Goal: Transaction & Acquisition: Subscribe to service/newsletter

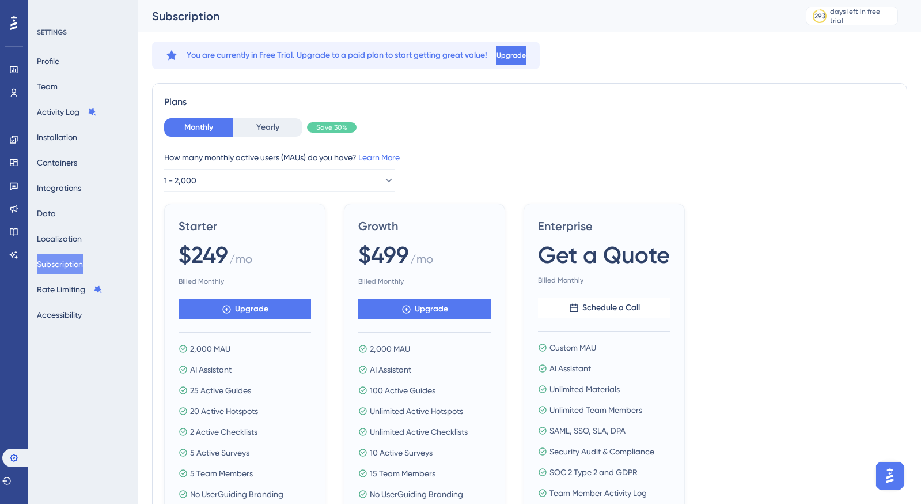
click at [412, 127] on div "Monthly Yearly Save 30%" at bounding box center [529, 127] width 731 height 18
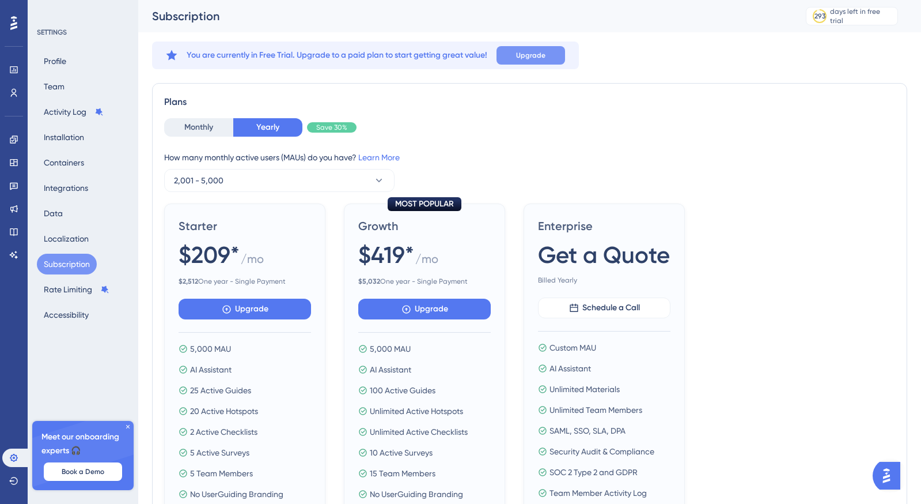
click at [525, 58] on span "Upgrade" at bounding box center [530, 55] width 29 height 9
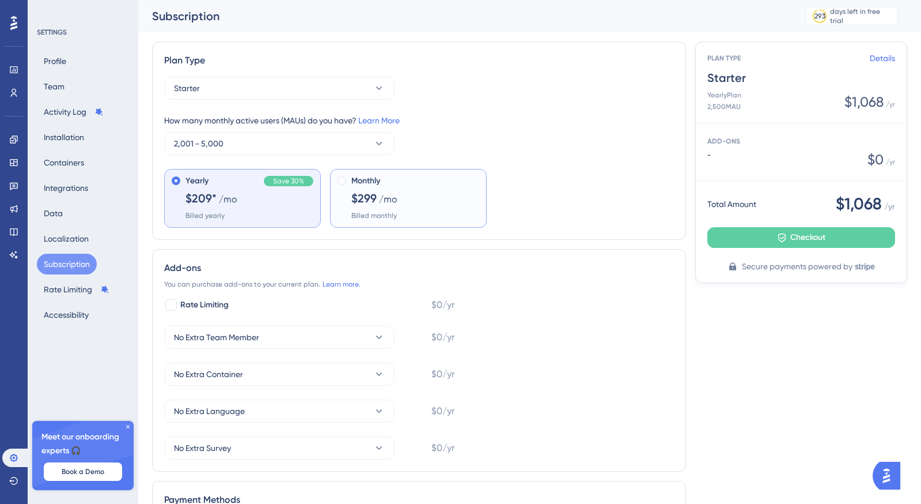
click at [351, 180] on span "Monthly" at bounding box center [365, 181] width 29 height 14
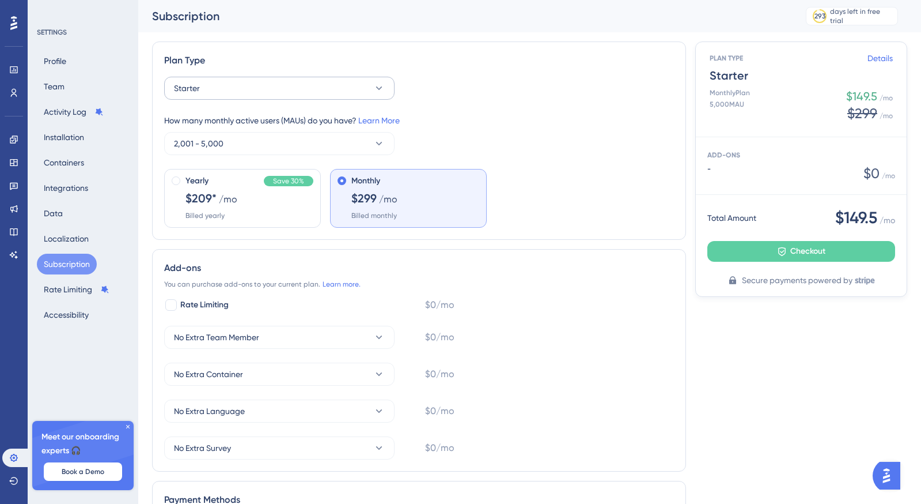
drag, startPoint x: 370, startPoint y: 77, endPoint x: 357, endPoint y: 92, distance: 19.2
click at [367, 81] on div "Plan Type Starter How many monthly active users (MAUs) do you have? Learn More …" at bounding box center [419, 140] width 534 height 198
click at [357, 92] on button "Starter" at bounding box center [279, 88] width 230 height 23
click at [291, 142] on div "Growth Growth" at bounding box center [279, 146] width 197 height 23
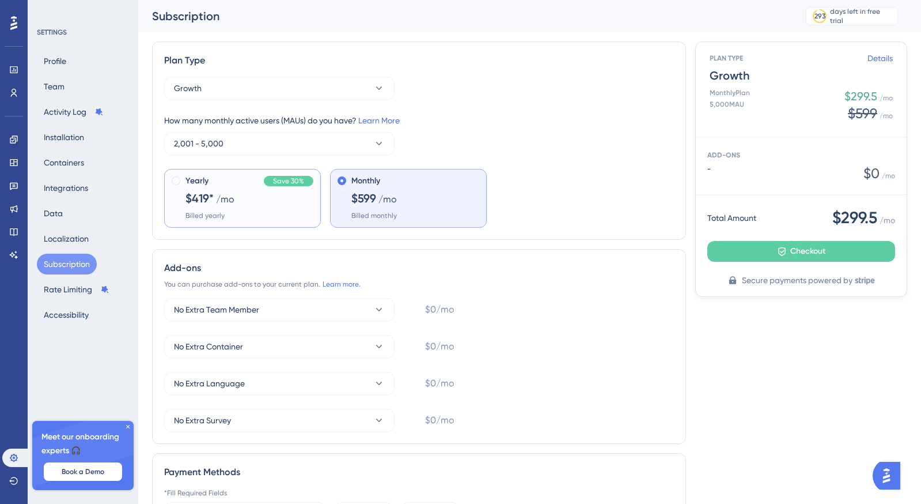
click at [229, 184] on div "Yearly Save 30%" at bounding box center [250, 181] width 128 height 14
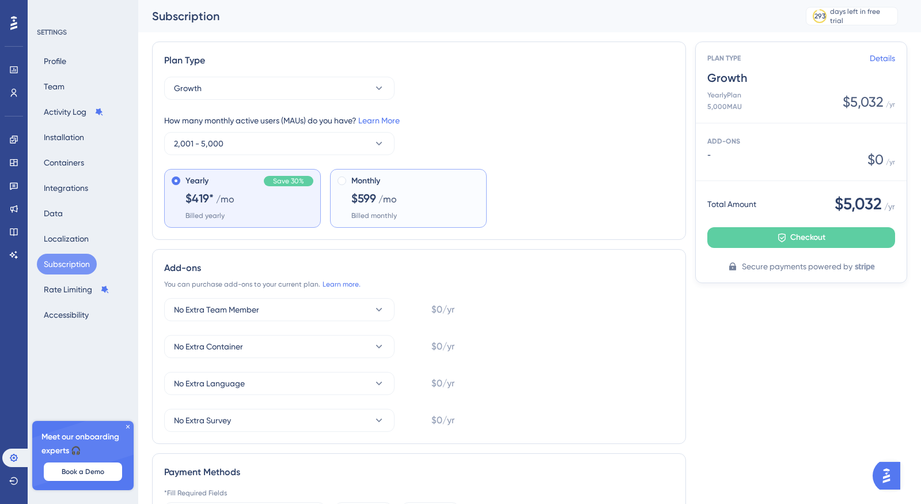
click at [408, 193] on div "Monthly $599 /mo Billed monthly" at bounding box center [415, 197] width 128 height 46
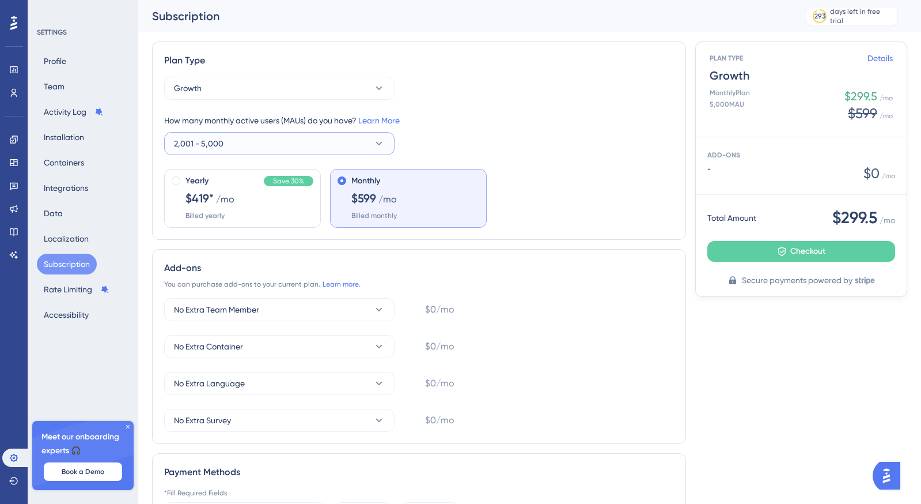
click at [383, 147] on icon at bounding box center [379, 144] width 12 height 12
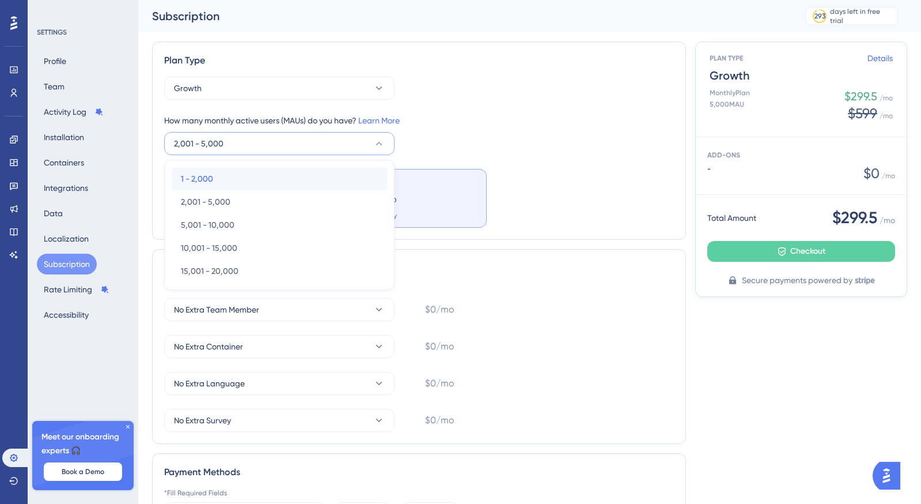
click at [282, 178] on div "1 - 2,000 1 - 2,000" at bounding box center [279, 178] width 197 height 23
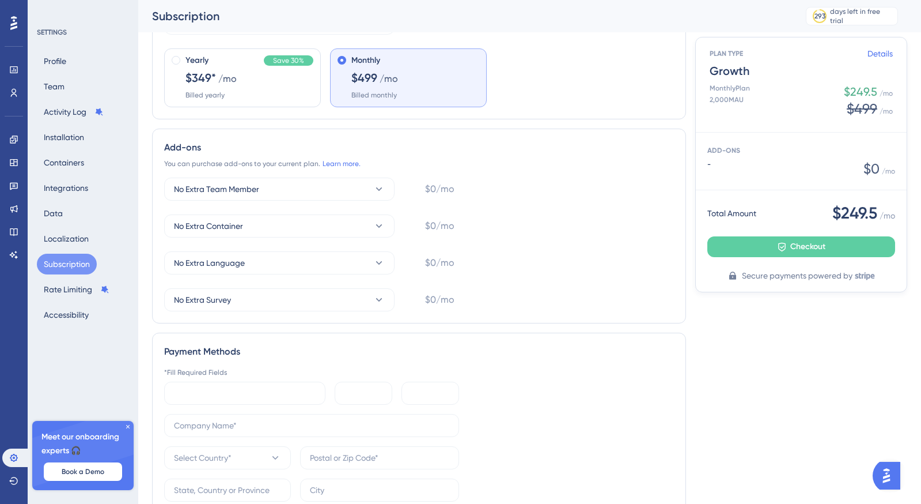
scroll to position [131, 0]
click at [319, 188] on button "No Extra Team Member" at bounding box center [279, 187] width 230 height 23
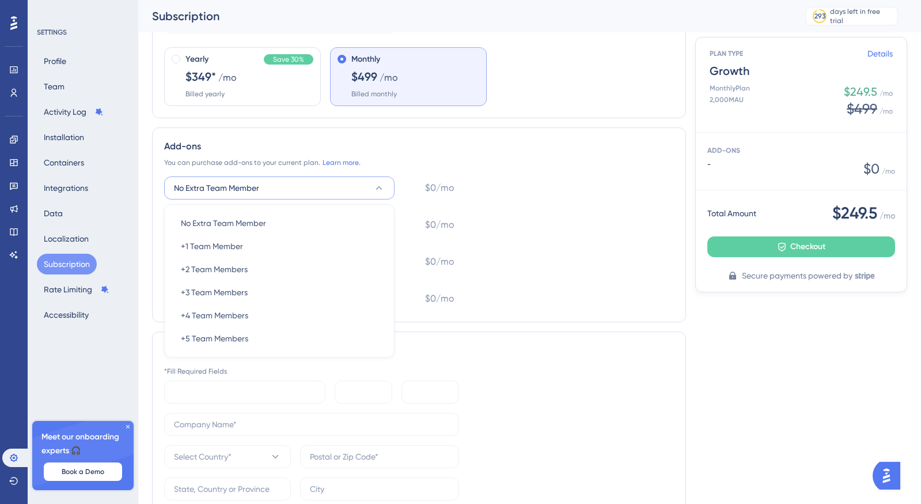
scroll to position [160, 0]
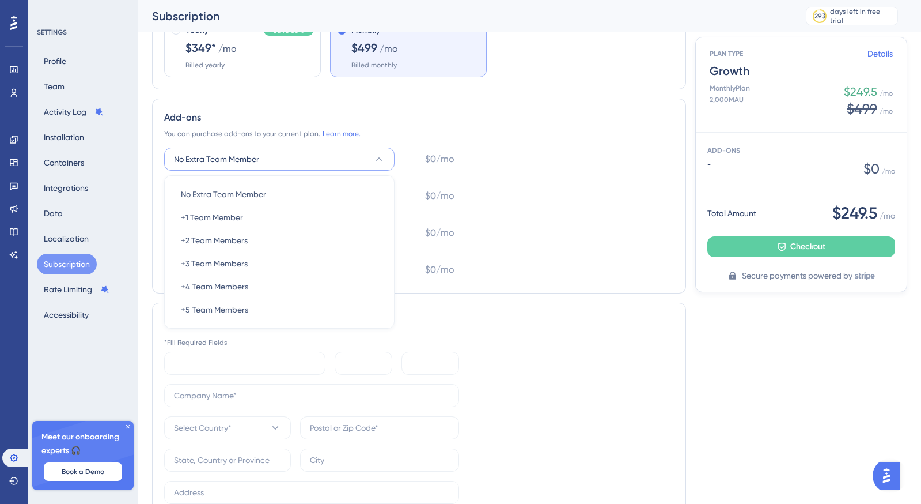
click at [563, 188] on div "No Extra Team Member No Extra Team Member No Extra Team Member +1 Team Member +…" at bounding box center [419, 214] width 510 height 134
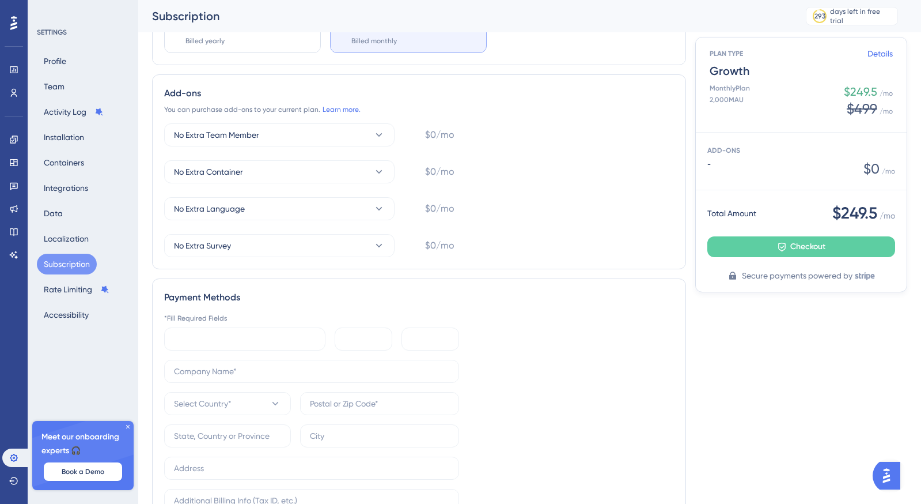
scroll to position [183, 0]
click at [370, 134] on button "No Extra Team Member" at bounding box center [279, 135] width 230 height 23
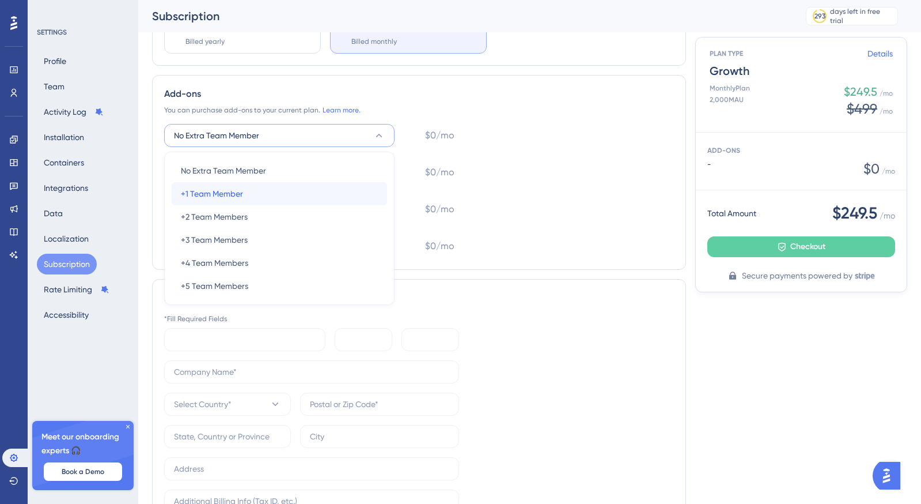
click at [264, 189] on div "+1 Team Member +1 Team Member" at bounding box center [279, 193] width 197 height 23
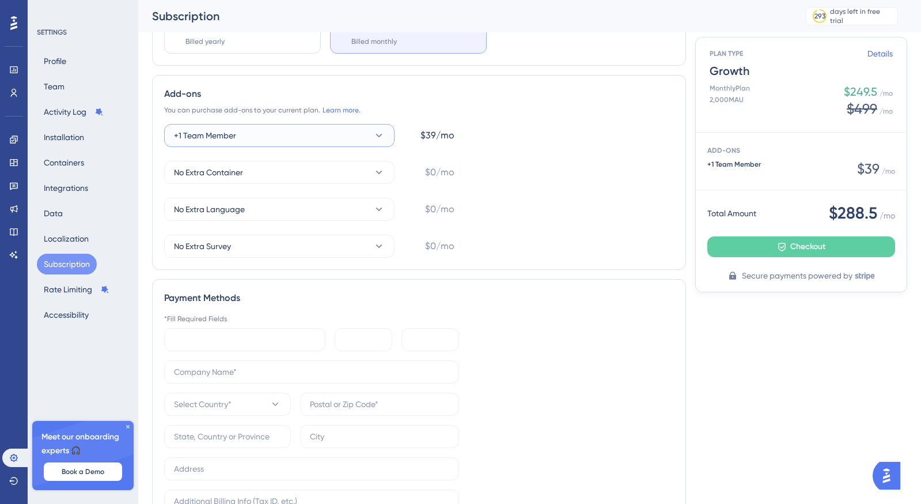
click at [316, 135] on button "+1 Team Member" at bounding box center [279, 135] width 230 height 23
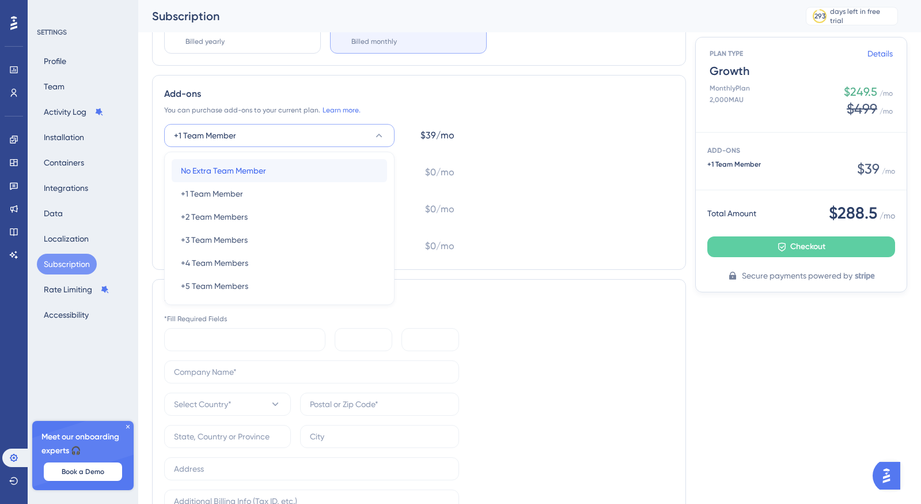
drag, startPoint x: 283, startPoint y: 167, endPoint x: 329, endPoint y: 174, distance: 46.6
click at [283, 168] on div "No Extra Team Member No Extra Team Member" at bounding box center [279, 170] width 197 height 23
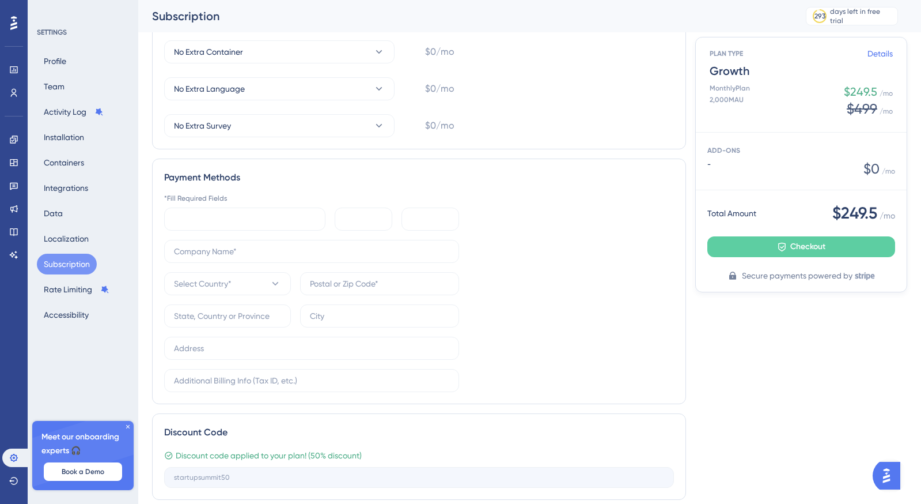
scroll to position [346, 0]
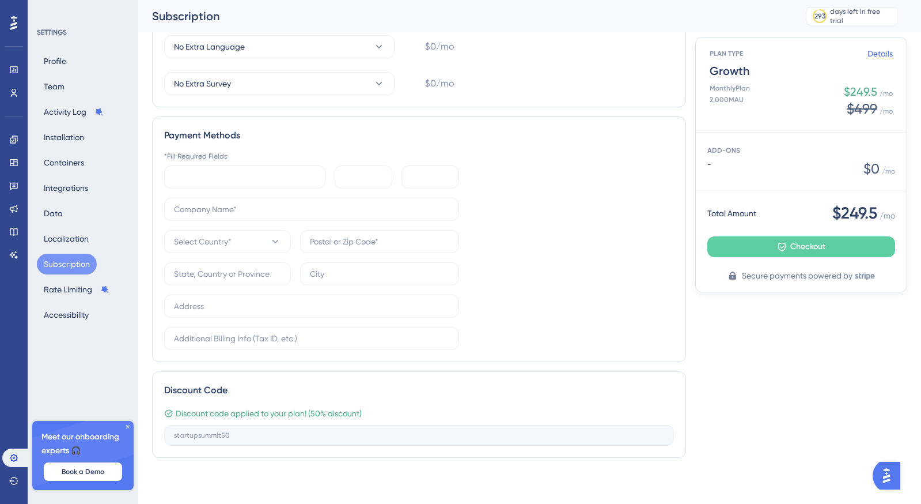
click at [131, 426] on div "Meet our onboarding experts 🎧 Book a Demo" at bounding box center [82, 455] width 101 height 69
click at [128, 426] on icon at bounding box center [127, 426] width 7 height 7
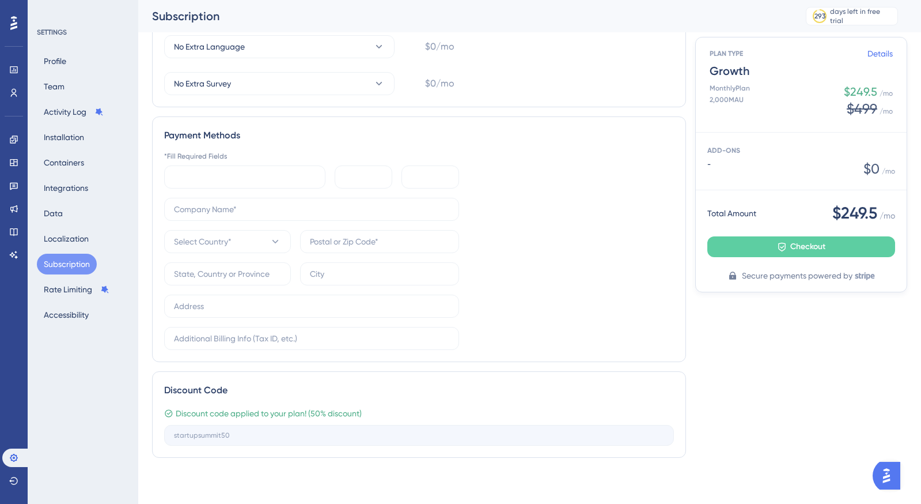
click at [93, 370] on div "SETTINGS Profile Team Activity Log Installation Containers Integrations Data Lo…" at bounding box center [83, 252] width 111 height 504
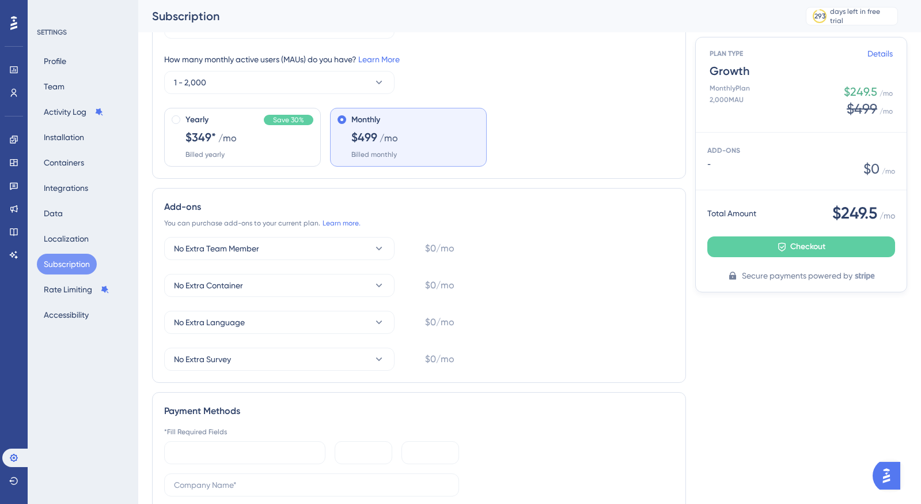
scroll to position [0, 0]
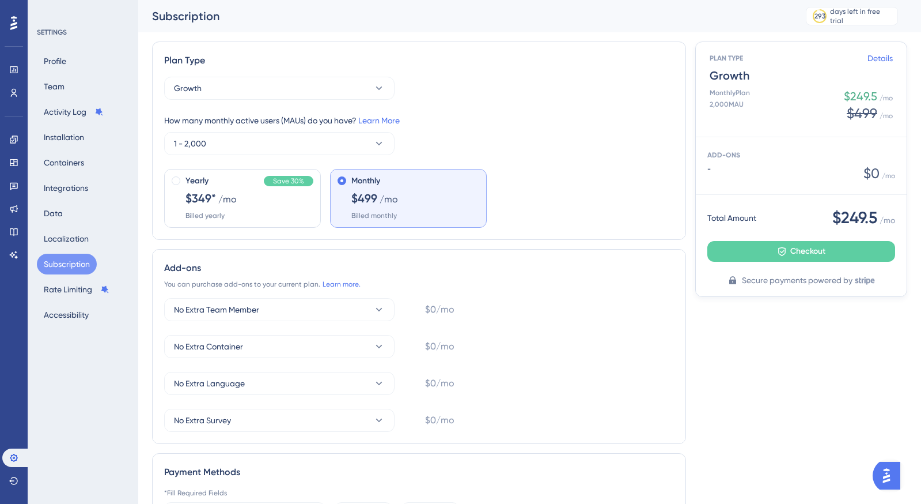
click at [565, 154] on div "How many monthly active users (MAUs) do you have? Learn More 1 - 2,000" at bounding box center [419, 133] width 510 height 41
